Goal: Task Accomplishment & Management: Use online tool/utility

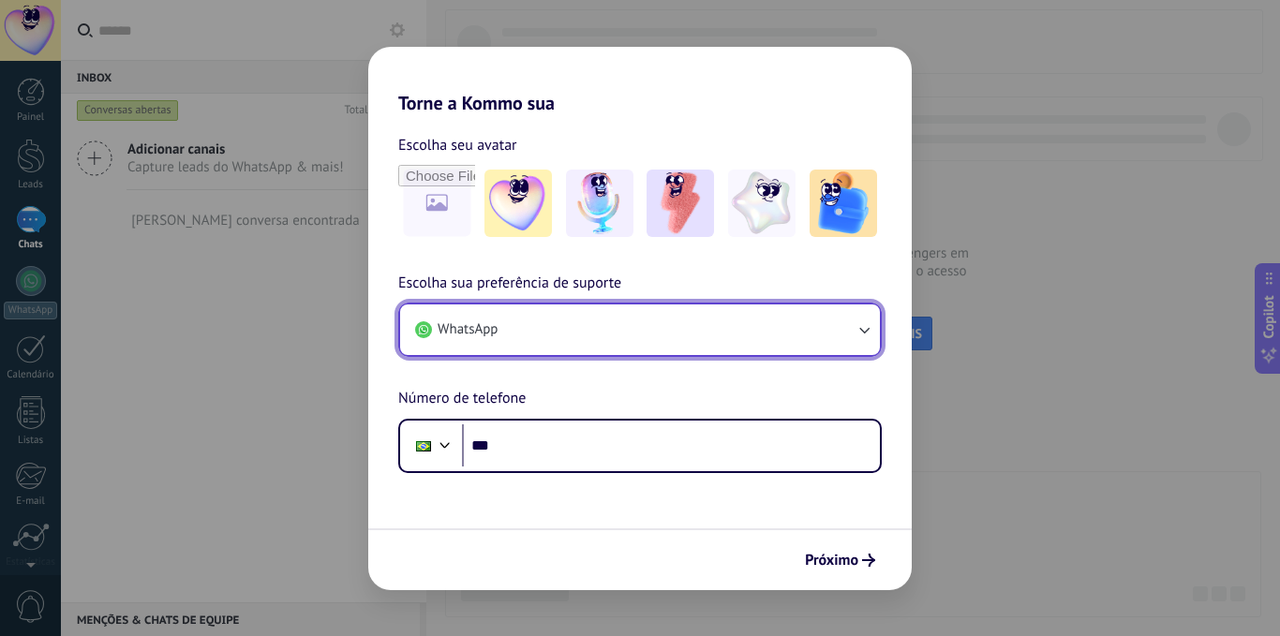
click at [546, 328] on button "WhatsApp" at bounding box center [640, 330] width 480 height 51
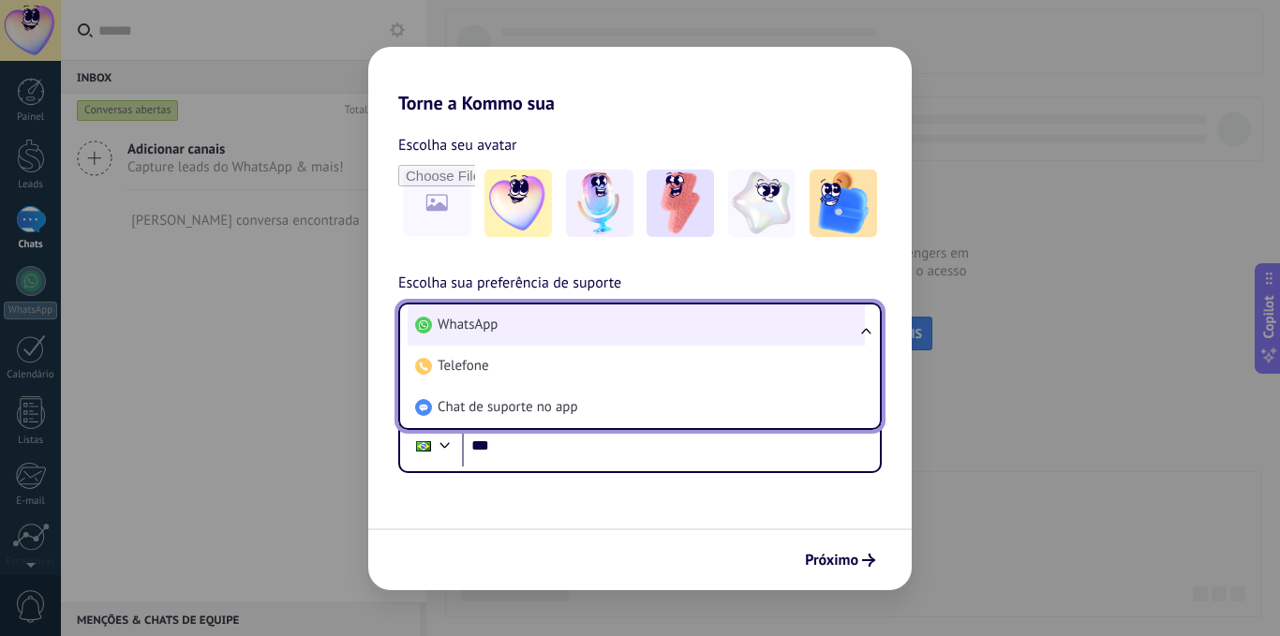
click at [545, 328] on li "WhatsApp" at bounding box center [636, 325] width 457 height 41
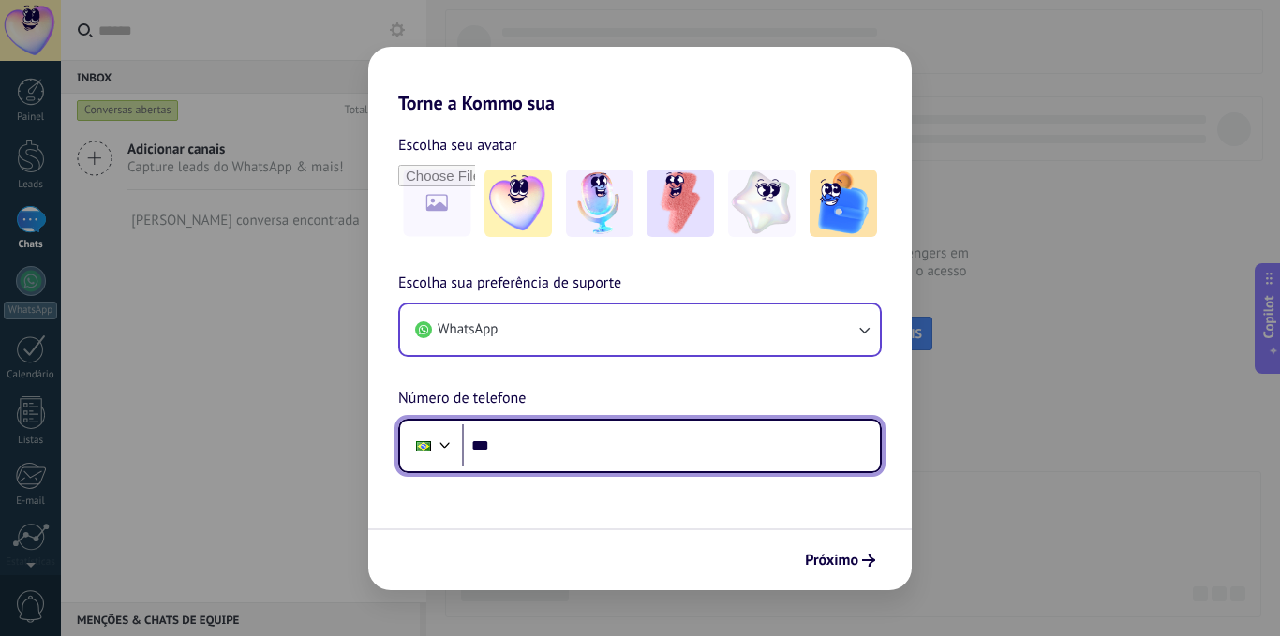
click at [573, 442] on input "***" at bounding box center [671, 446] width 418 height 43
type input "**********"
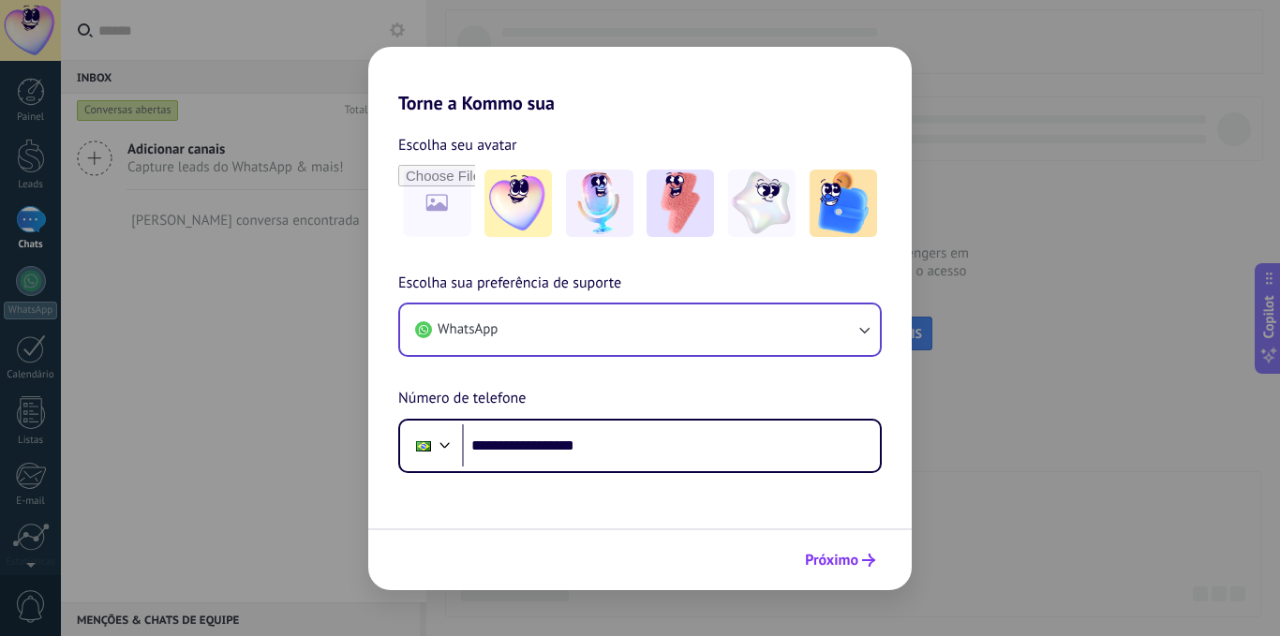
click at [846, 573] on button "Próximo" at bounding box center [840, 561] width 87 height 32
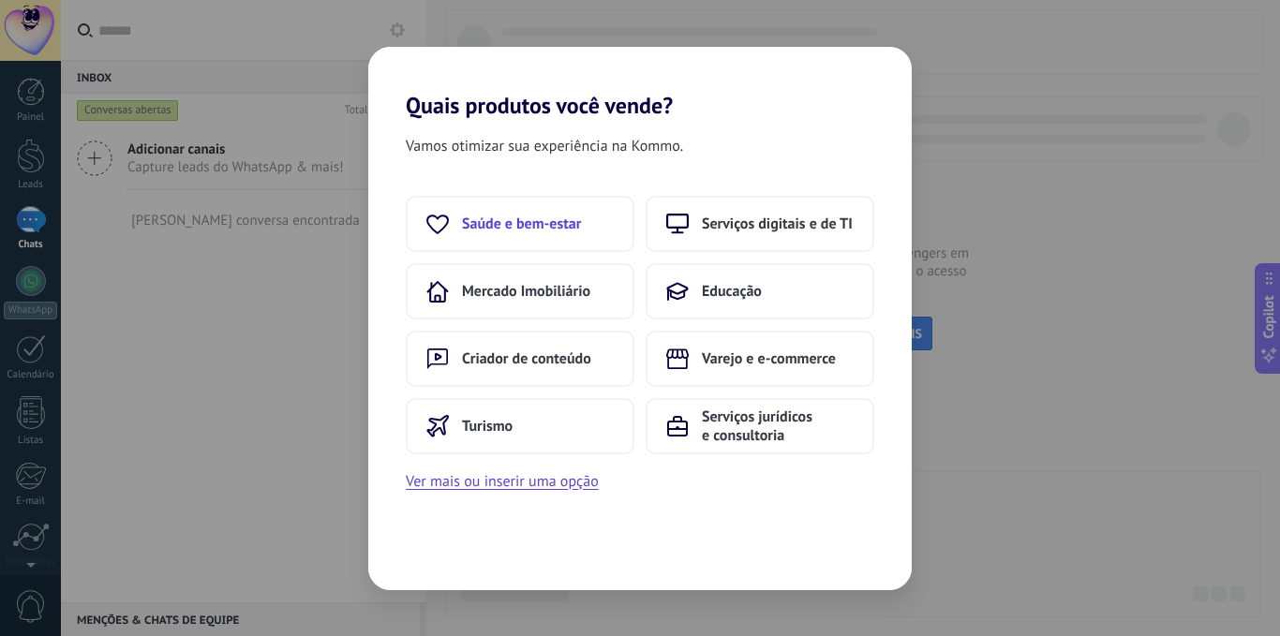
click at [543, 226] on span "Saúde e bem-estar" at bounding box center [521, 224] width 119 height 19
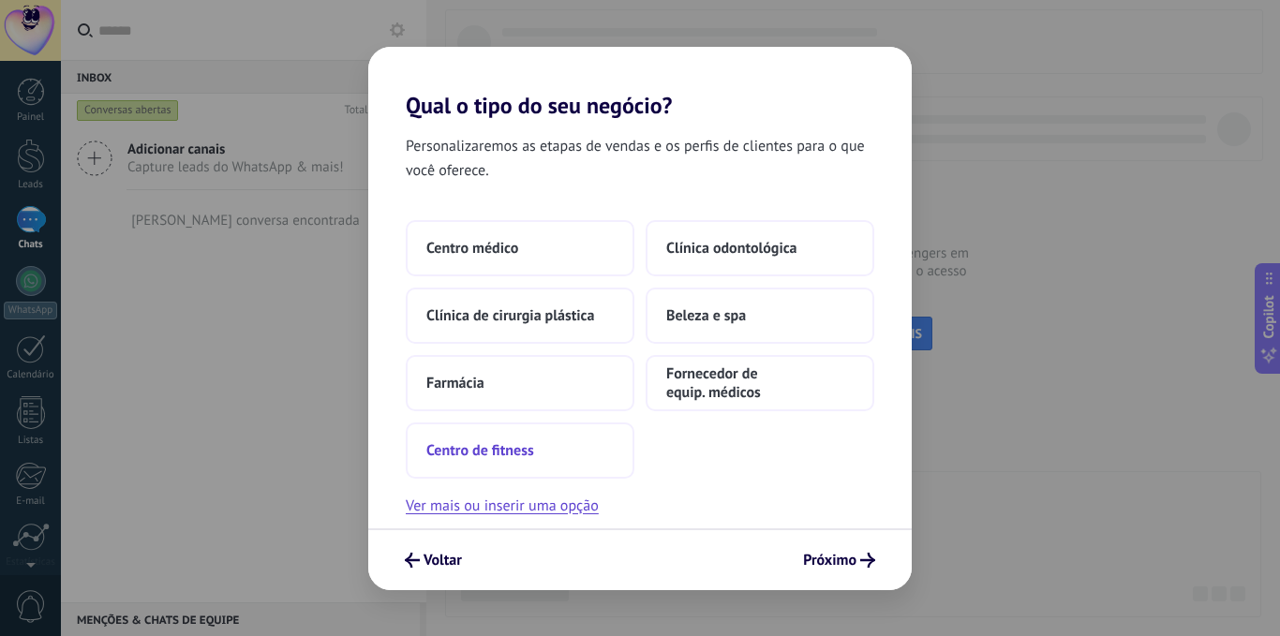
click at [492, 452] on span "Centro de fitness" at bounding box center [480, 450] width 108 height 19
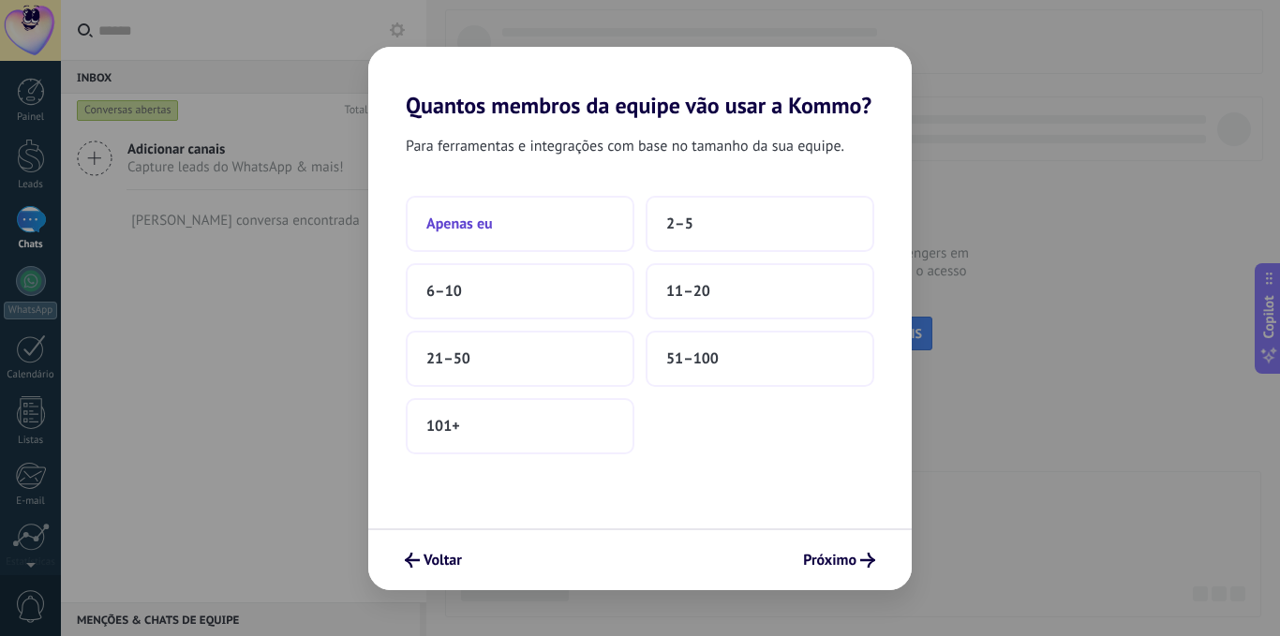
click at [512, 225] on button "Apenas eu" at bounding box center [520, 224] width 229 height 56
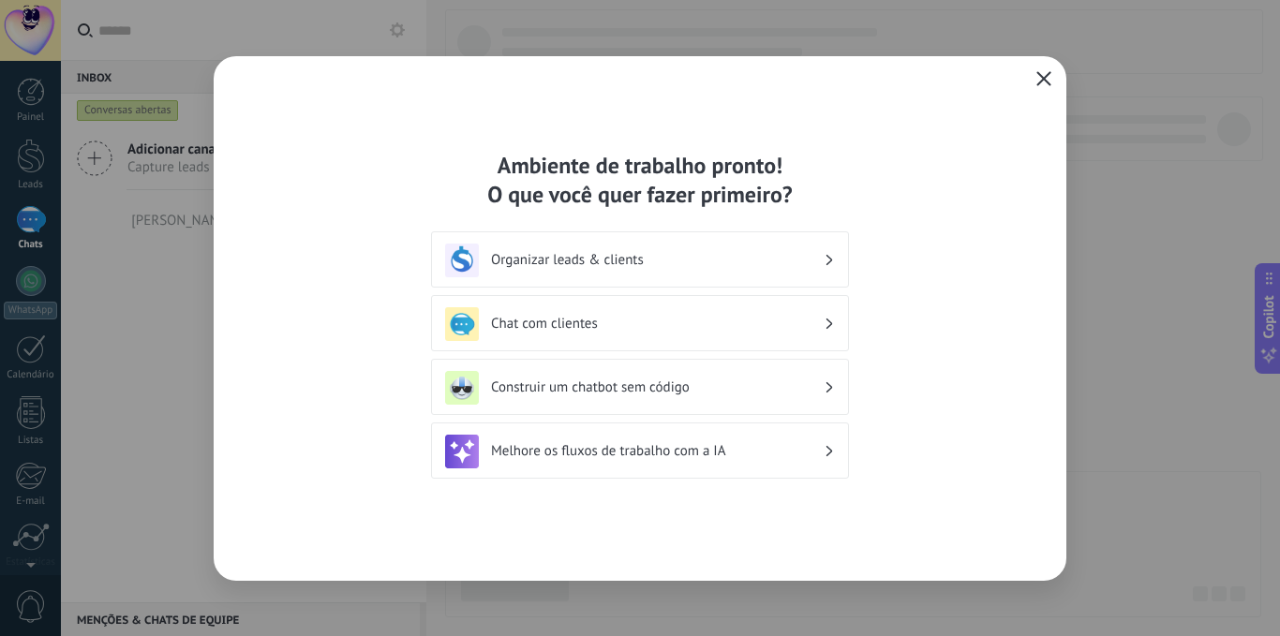
click at [1044, 88] on button "button" at bounding box center [1044, 80] width 24 height 26
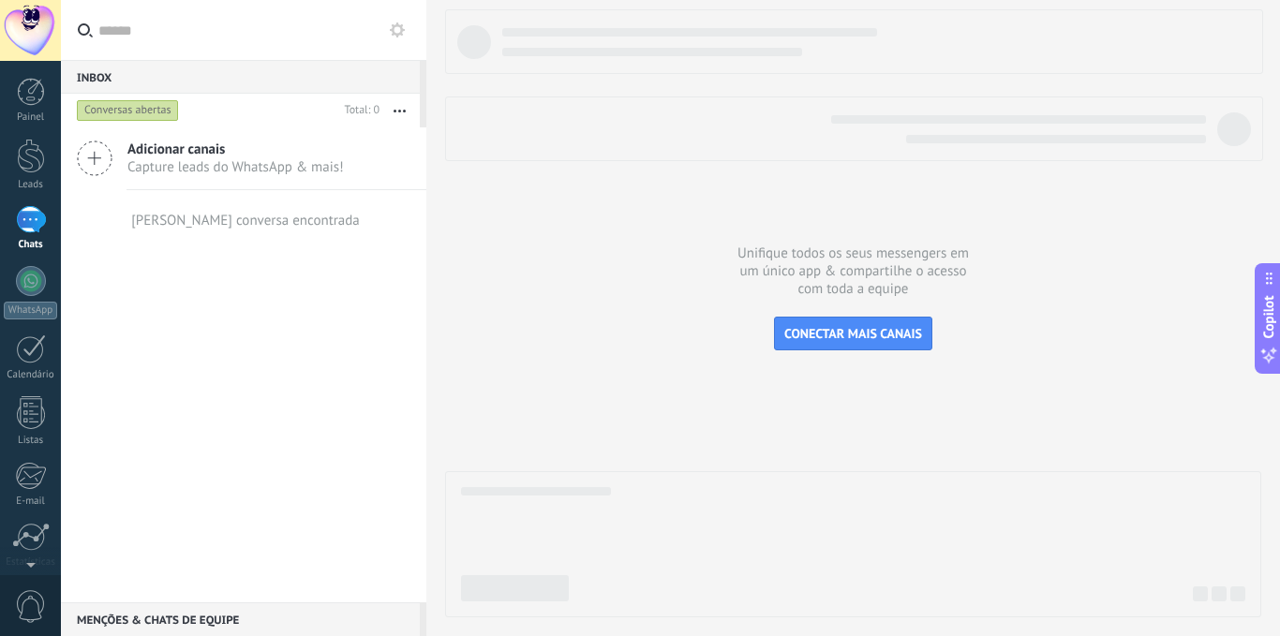
scroll to position [143, 0]
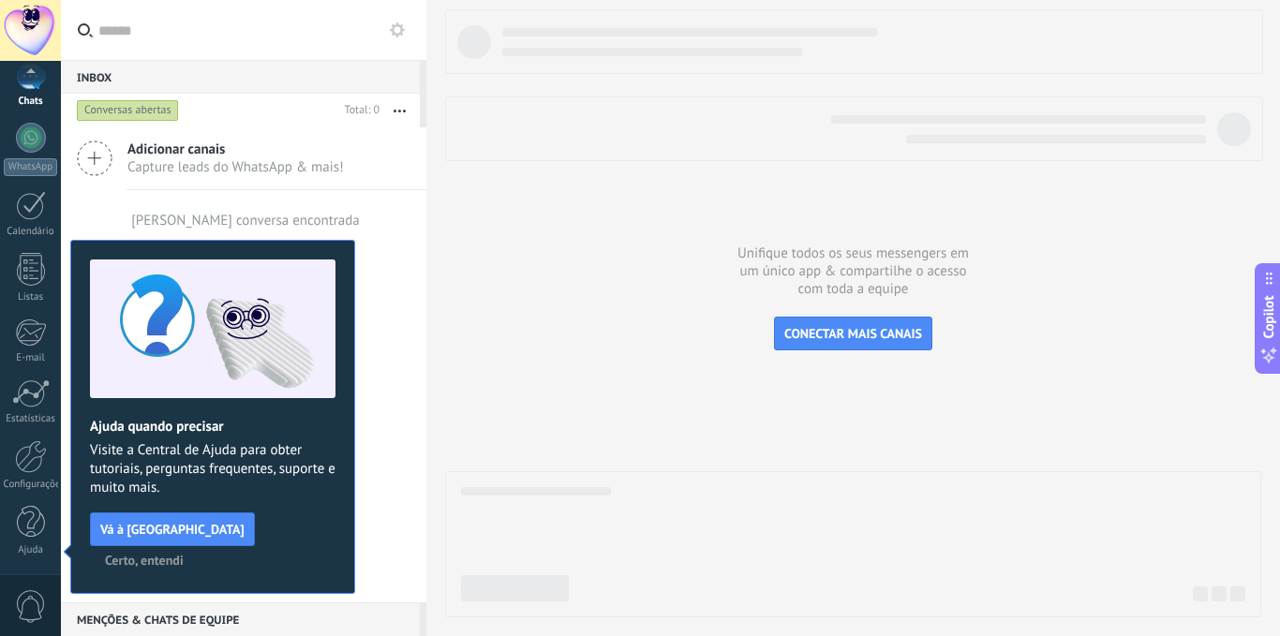
click at [184, 554] on span "Certo, entendi" at bounding box center [144, 560] width 79 height 13
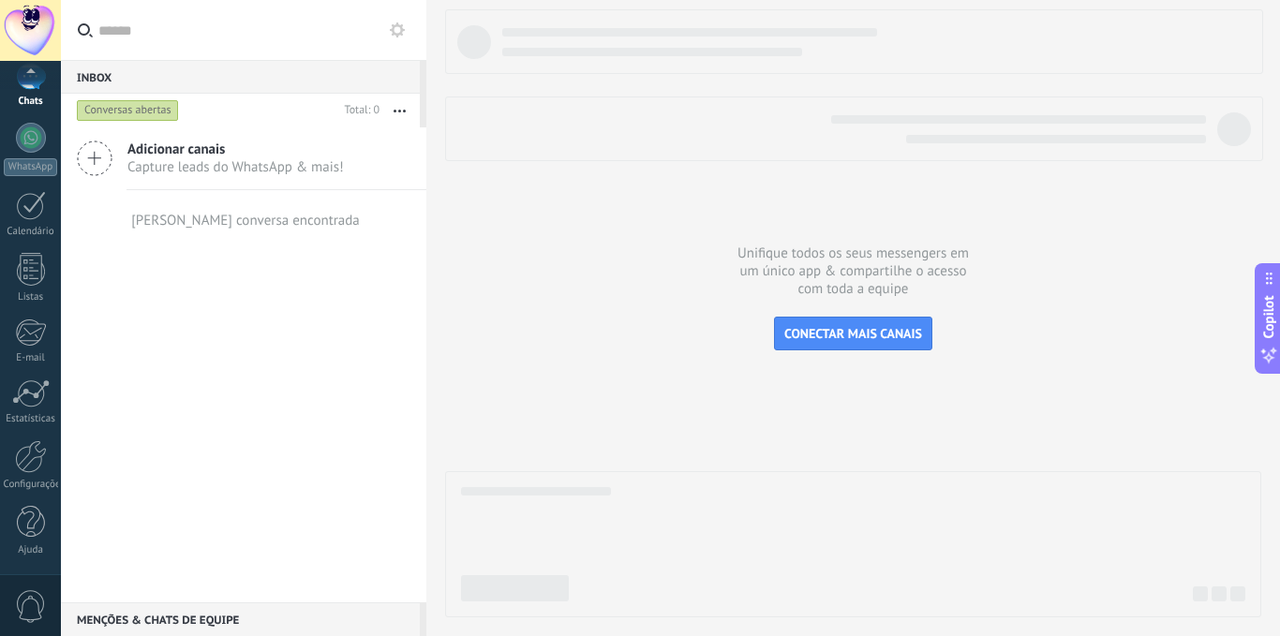
click at [31, 570] on div "Painel Leads Chats WhatsApp Clientes" at bounding box center [30, 254] width 61 height 641
click at [31, 473] on link "Configurações" at bounding box center [30, 466] width 61 height 51
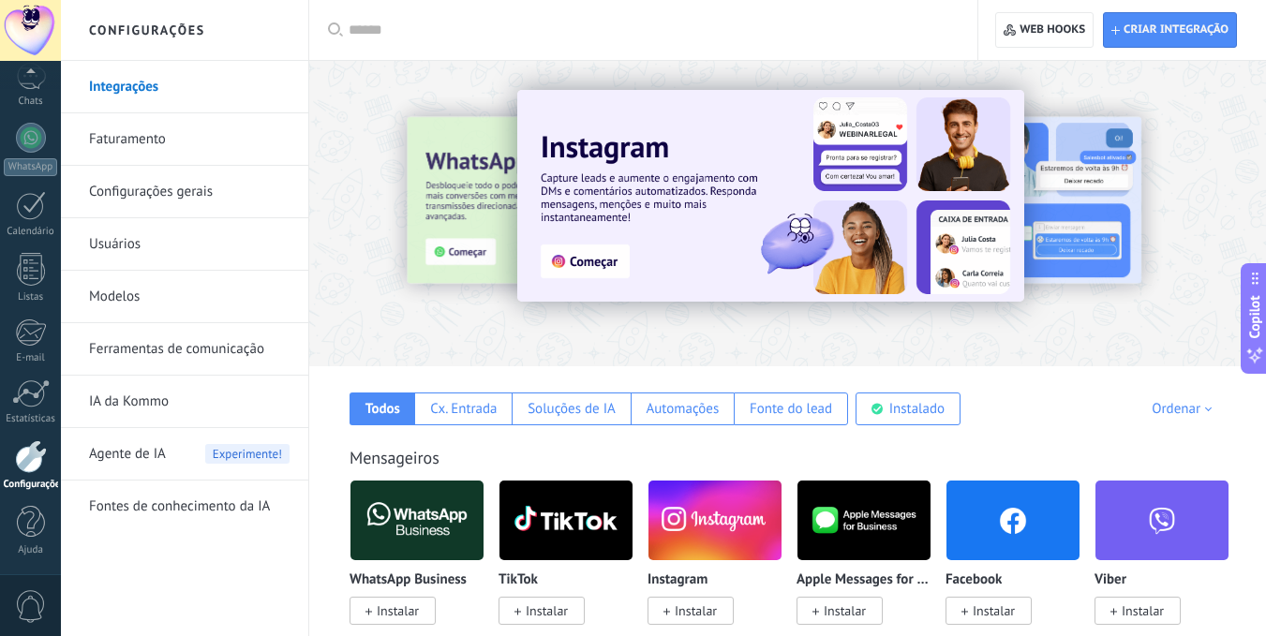
click at [158, 343] on link "Ferramentas de comunicação" at bounding box center [189, 349] width 201 height 52
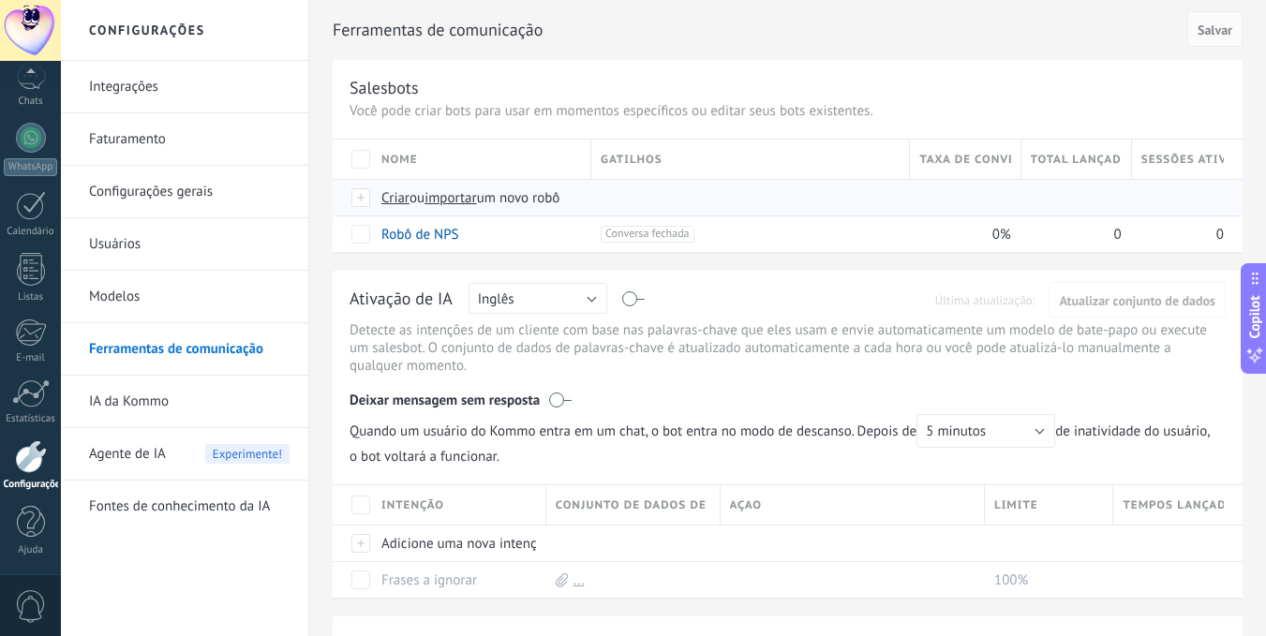
click at [468, 195] on span "importar" at bounding box center [451, 198] width 52 height 18
click at [0, 0] on input "importar um novo robô" at bounding box center [0, 0] width 0 height 0
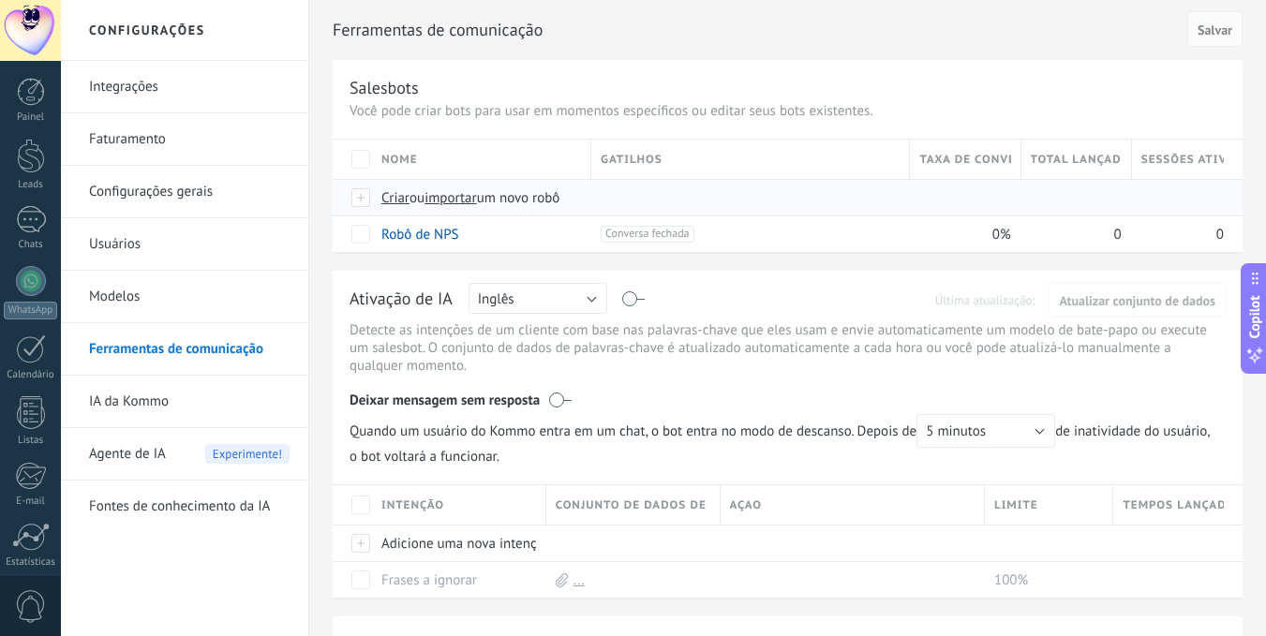
click at [463, 205] on span "importar" at bounding box center [451, 198] width 52 height 18
click at [0, 0] on input "importar um novo robô" at bounding box center [0, 0] width 0 height 0
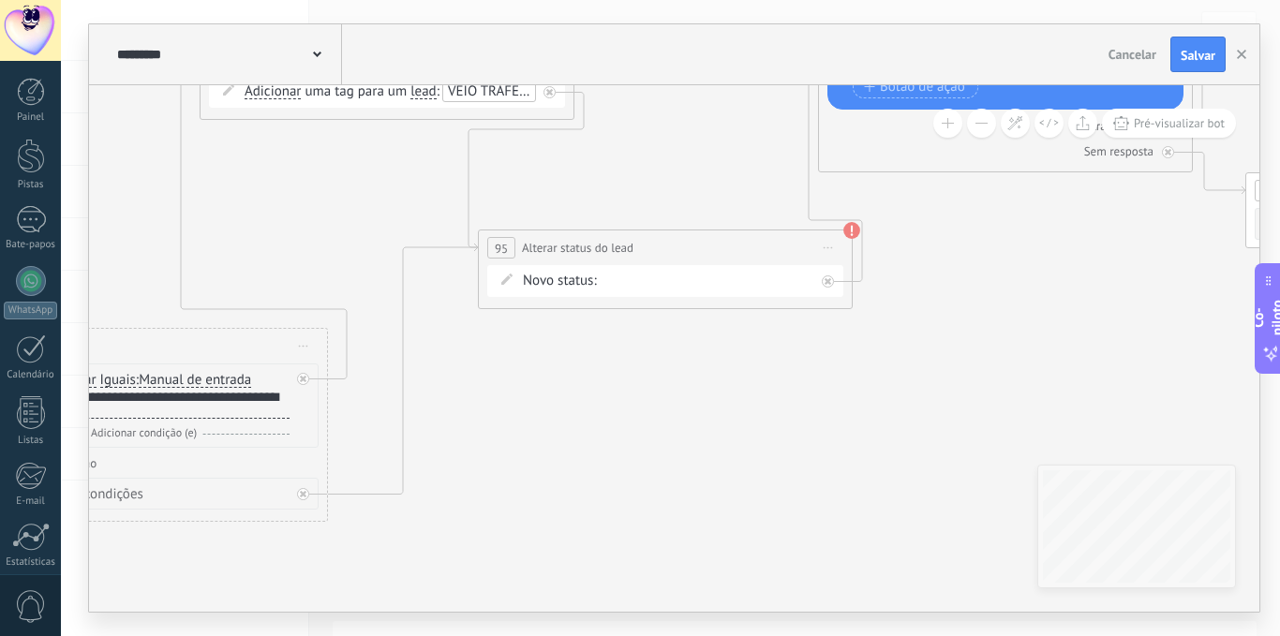
drag, startPoint x: 612, startPoint y: 325, endPoint x: 651, endPoint y: 434, distance: 115.6
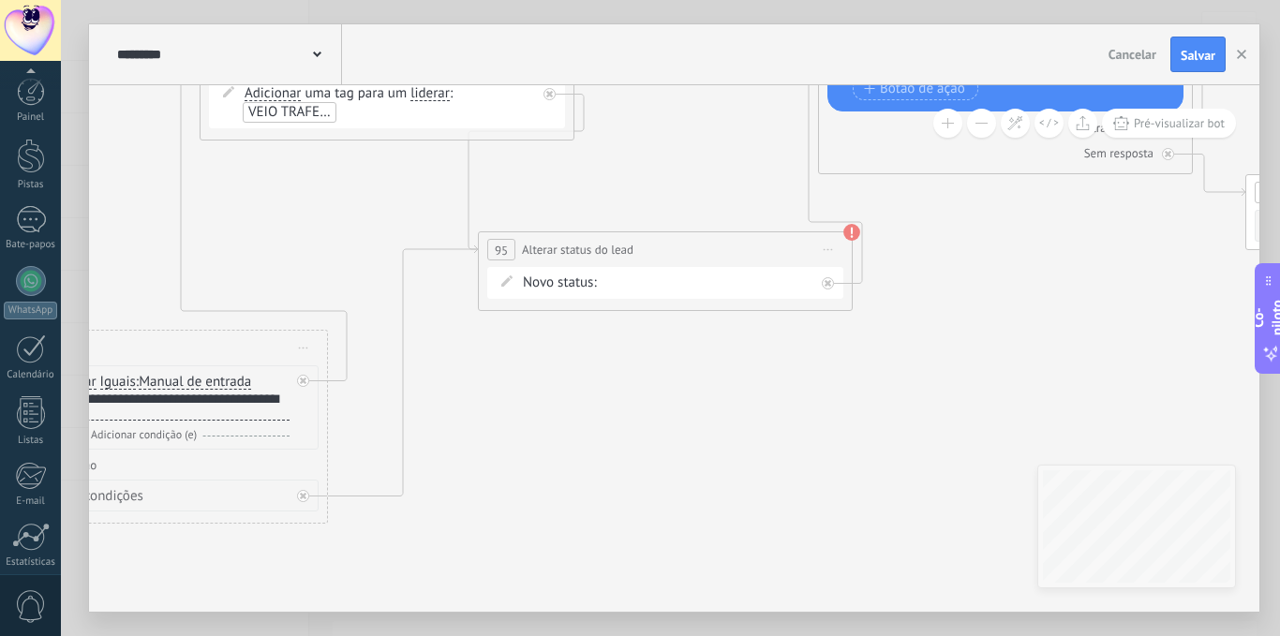
scroll to position [143, 0]
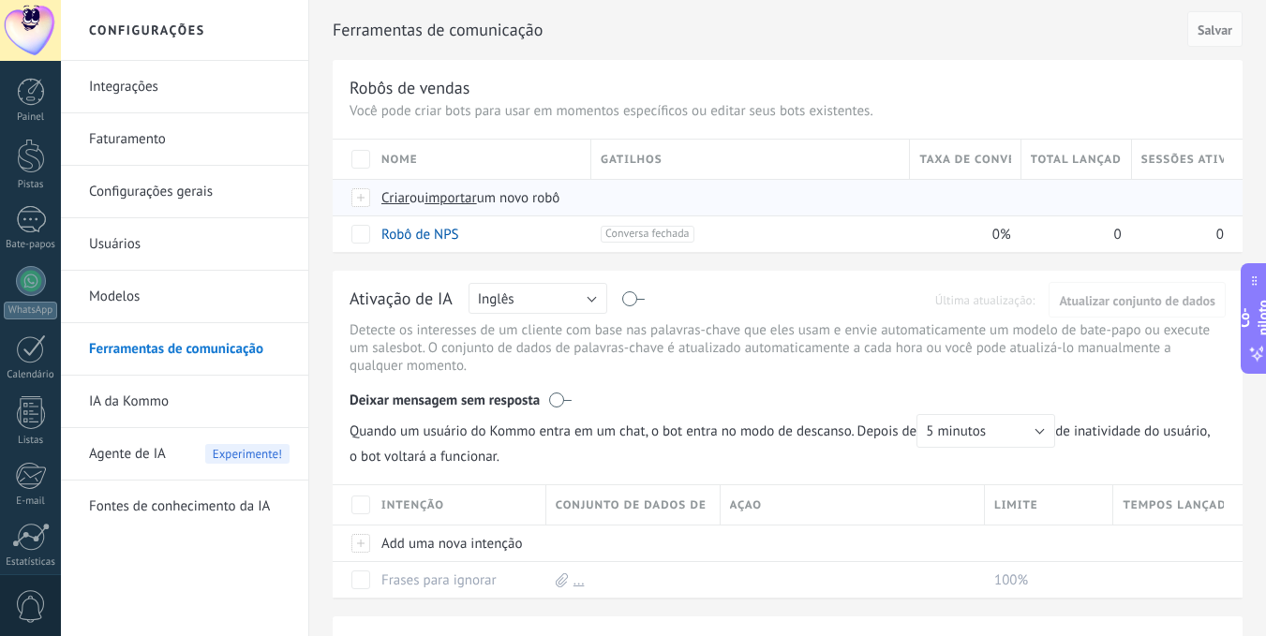
click at [458, 200] on font "importar" at bounding box center [451, 198] width 52 height 18
click at [0, 0] on input "importar um novo robô" at bounding box center [0, 0] width 0 height 0
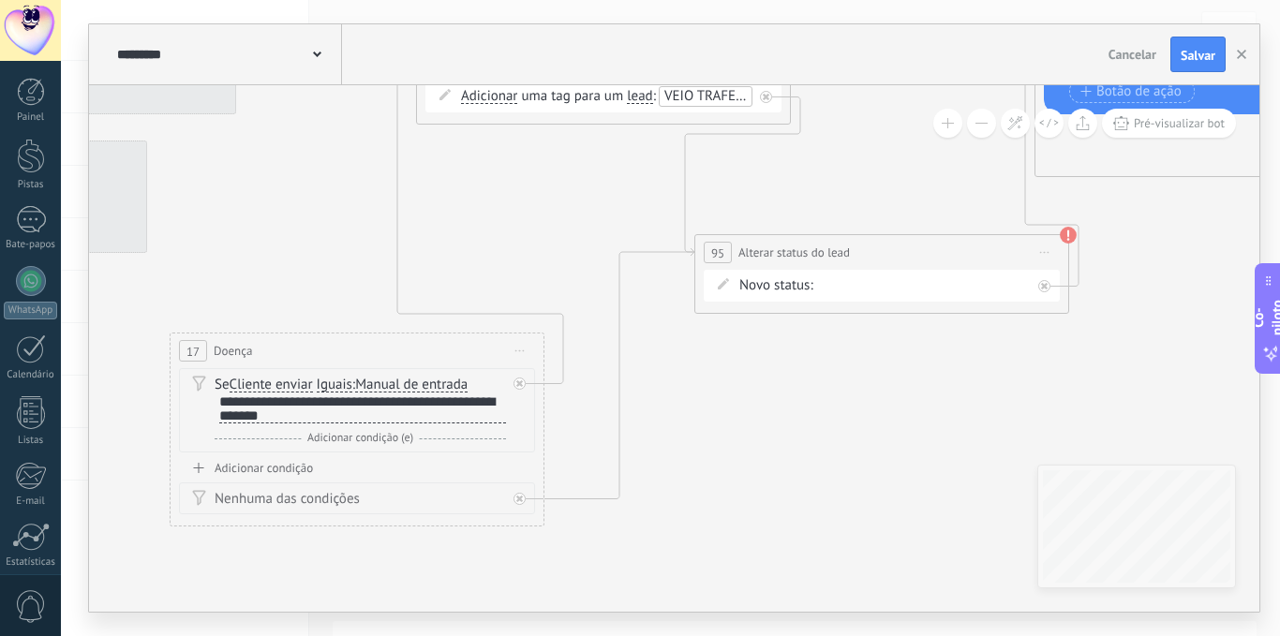
drag, startPoint x: 674, startPoint y: 272, endPoint x: 724, endPoint y: 309, distance: 62.2
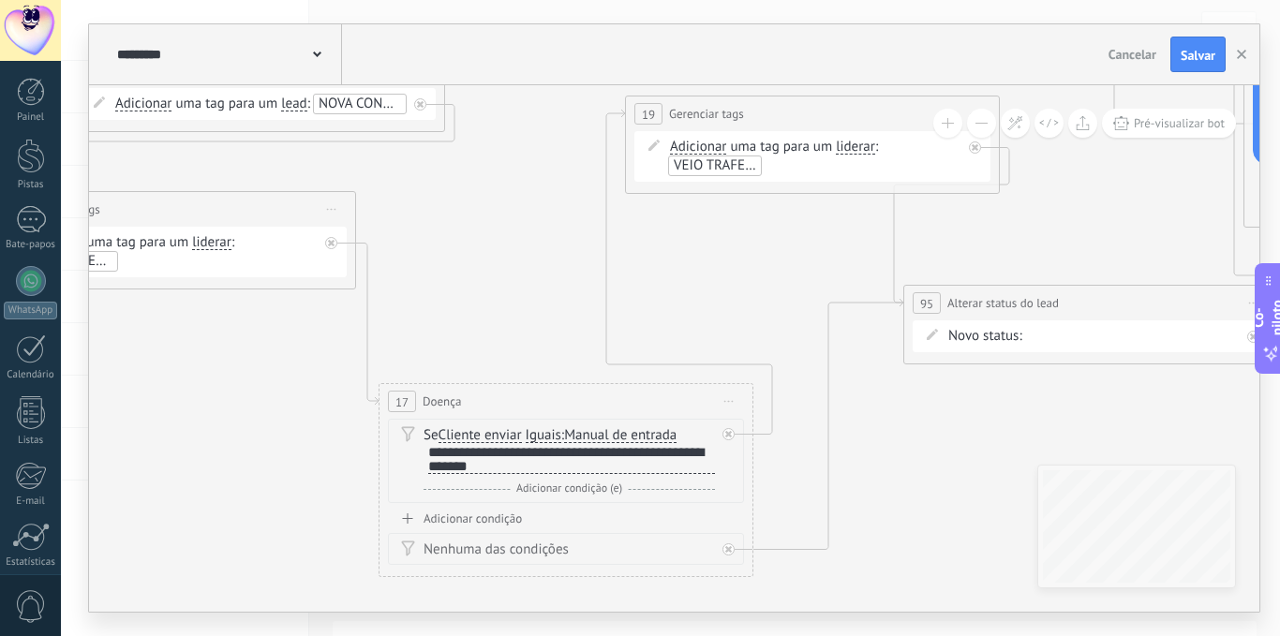
drag, startPoint x: 407, startPoint y: 260, endPoint x: 739, endPoint y: 325, distance: 338.2
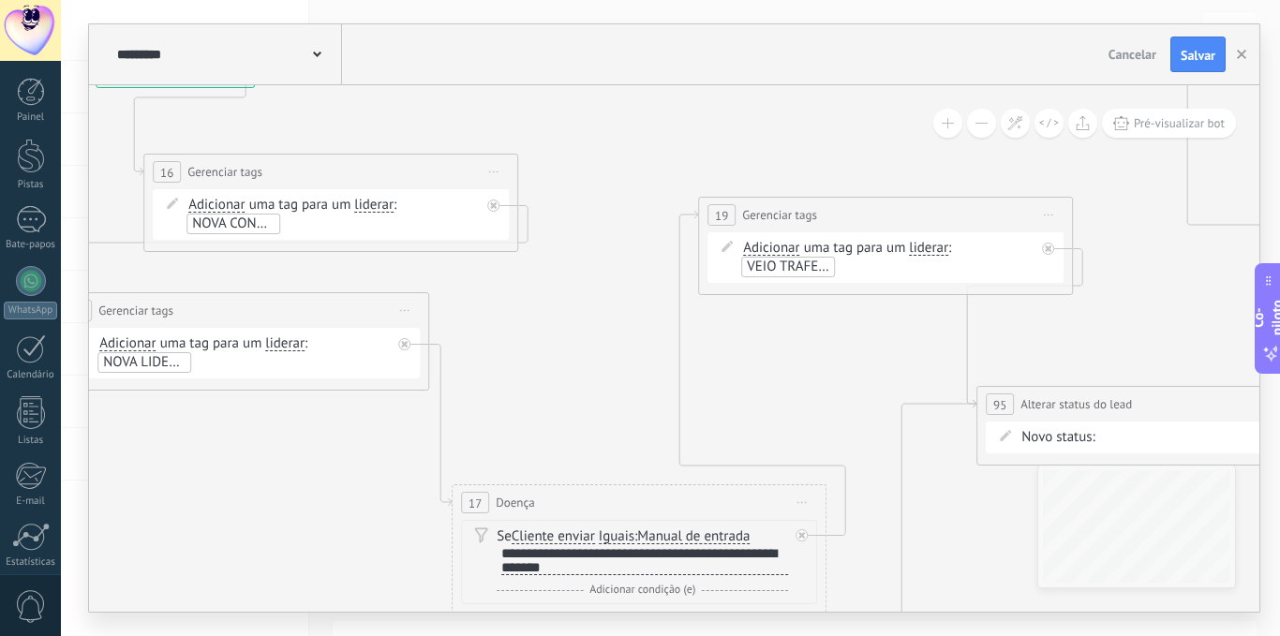
drag, startPoint x: 479, startPoint y: 491, endPoint x: 540, endPoint y: 425, distance: 90.2
click at [1025, 489] on div "1 Mensagem ******* (pára): Todos os contatos - canais selecionados Todos os con…" at bounding box center [1025, 489] width 0 height 0
click at [237, 224] on font "NOVA CONVERSA" at bounding box center [244, 224] width 104 height 18
click at [157, 366] on font "NOVA LIDERANÇA NA ÁREA" at bounding box center [184, 362] width 163 height 18
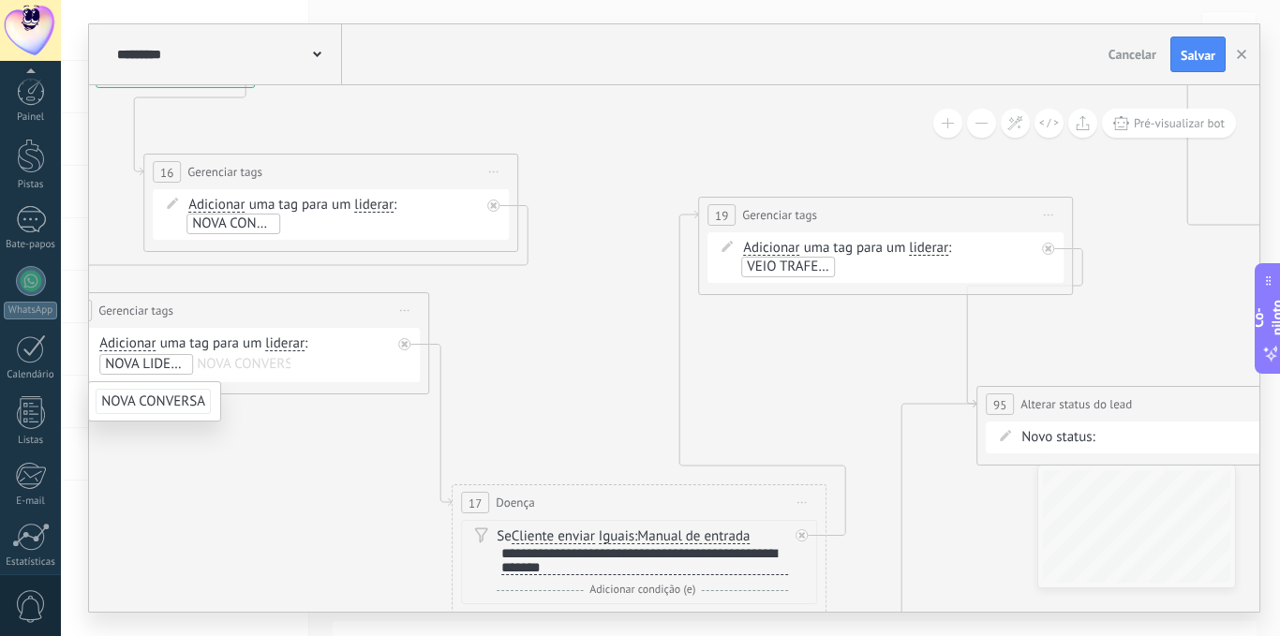
scroll to position [143, 0]
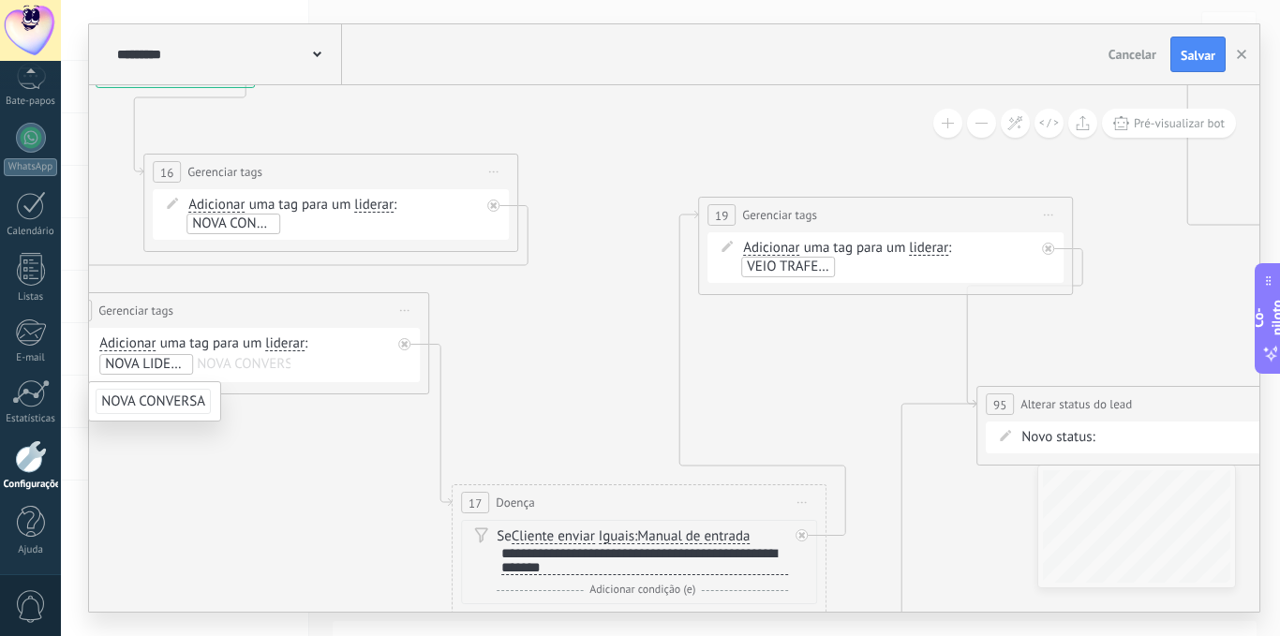
click at [287, 224] on div "Adicionar Adicionar Excluir Adicionar Adicionar Excluir uma tag para um liderar…" at bounding box center [334, 214] width 292 height 37
click at [228, 221] on font "NOVA CONVERSA" at bounding box center [244, 224] width 104 height 18
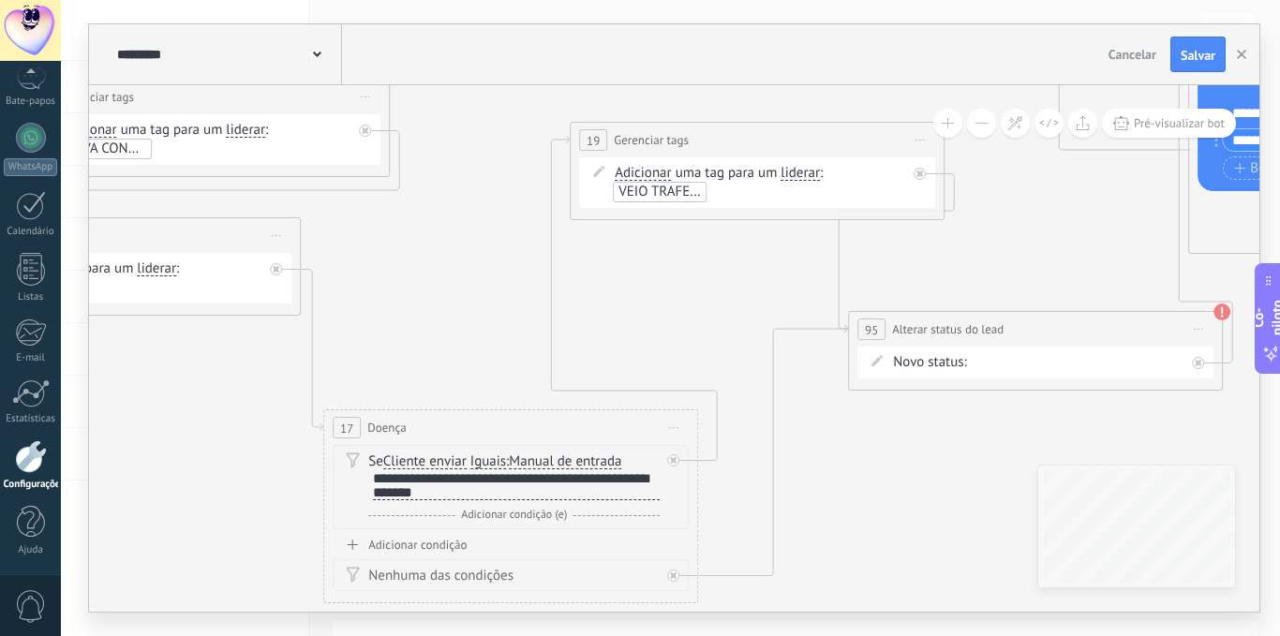
drag, startPoint x: 628, startPoint y: 415, endPoint x: 484, endPoint y: 311, distance: 177.9
